Goal: Download file/media

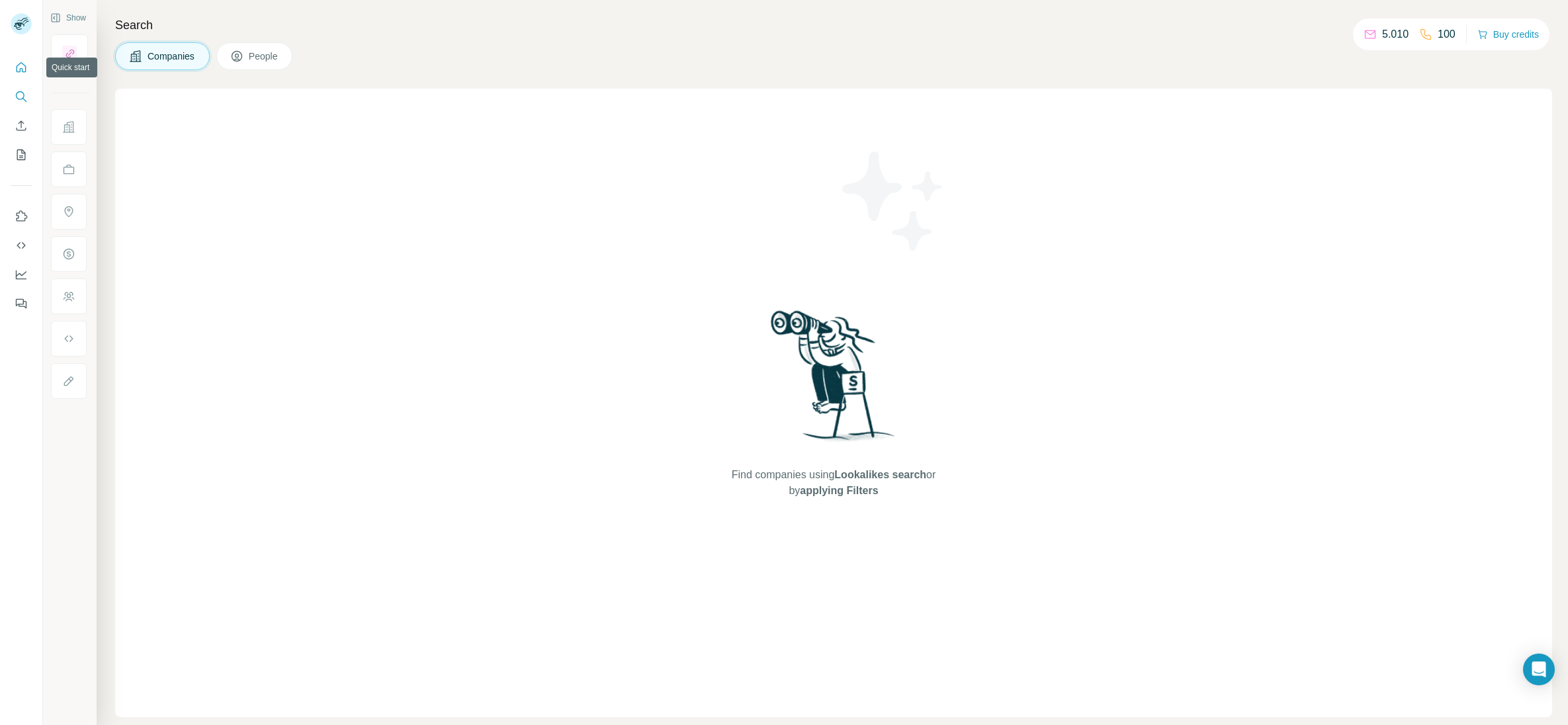
click at [20, 69] on icon "Quick start" at bounding box center [21, 67] width 10 height 10
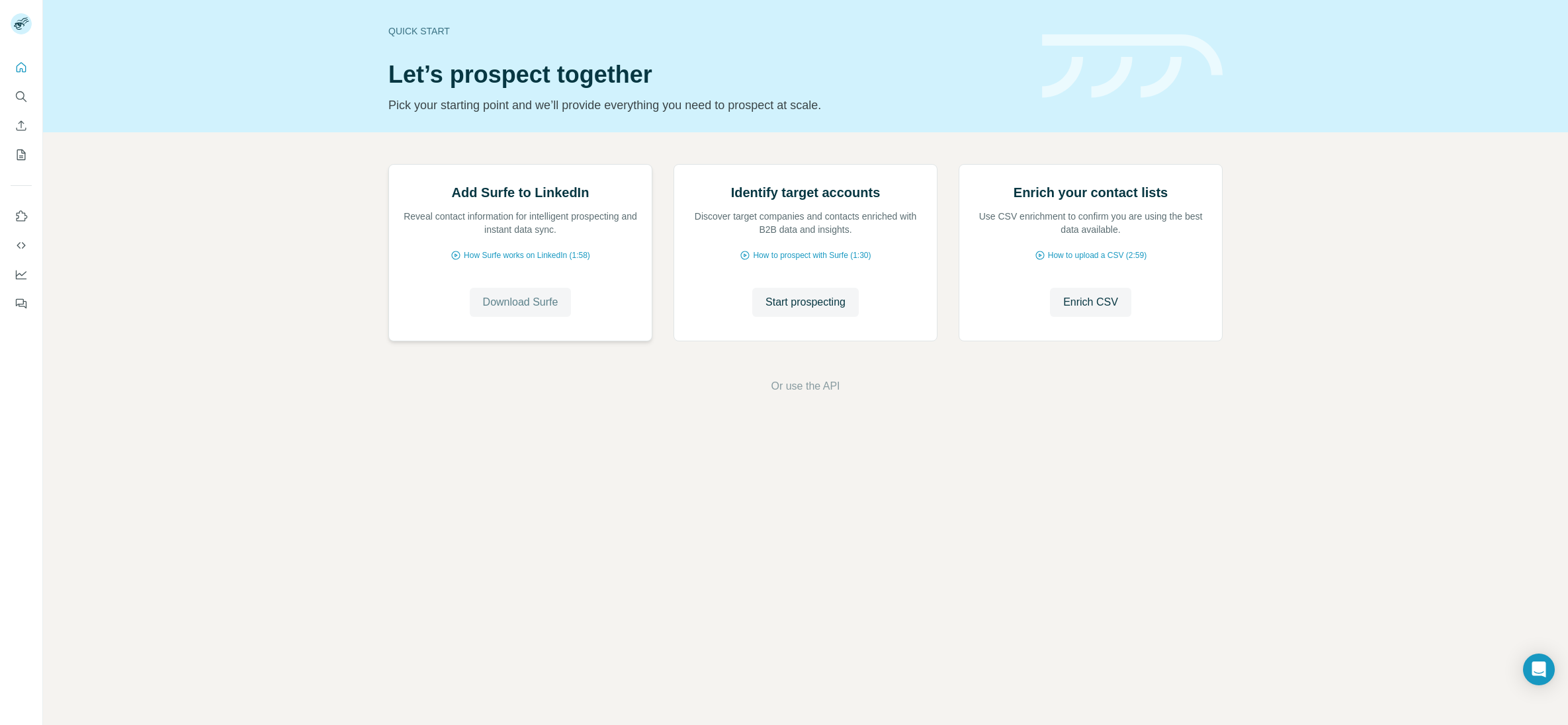
click at [532, 310] on span "Download Surfe" at bounding box center [520, 302] width 75 height 16
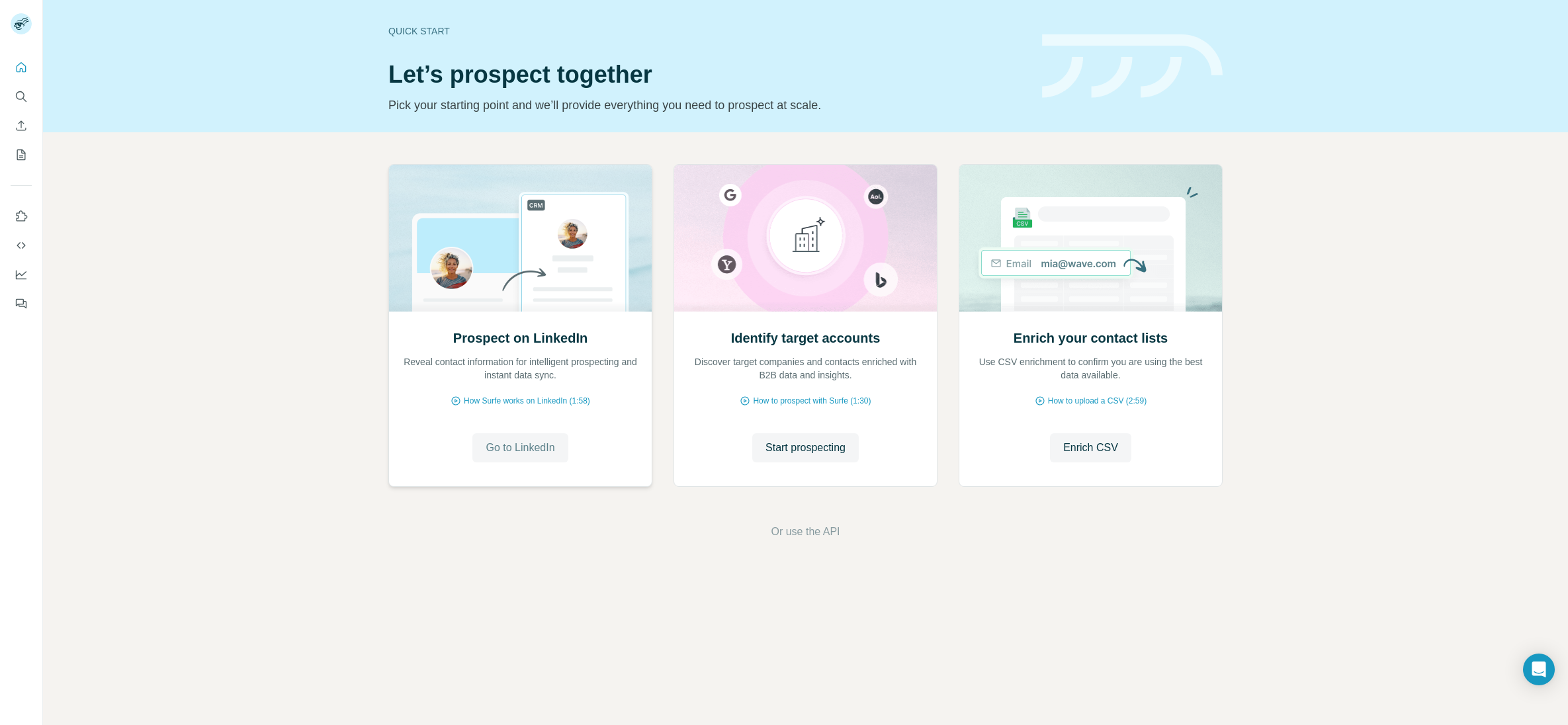
click at [536, 445] on span "Go to LinkedIn" at bounding box center [520, 448] width 69 height 16
